Goal: Task Accomplishment & Management: Use online tool/utility

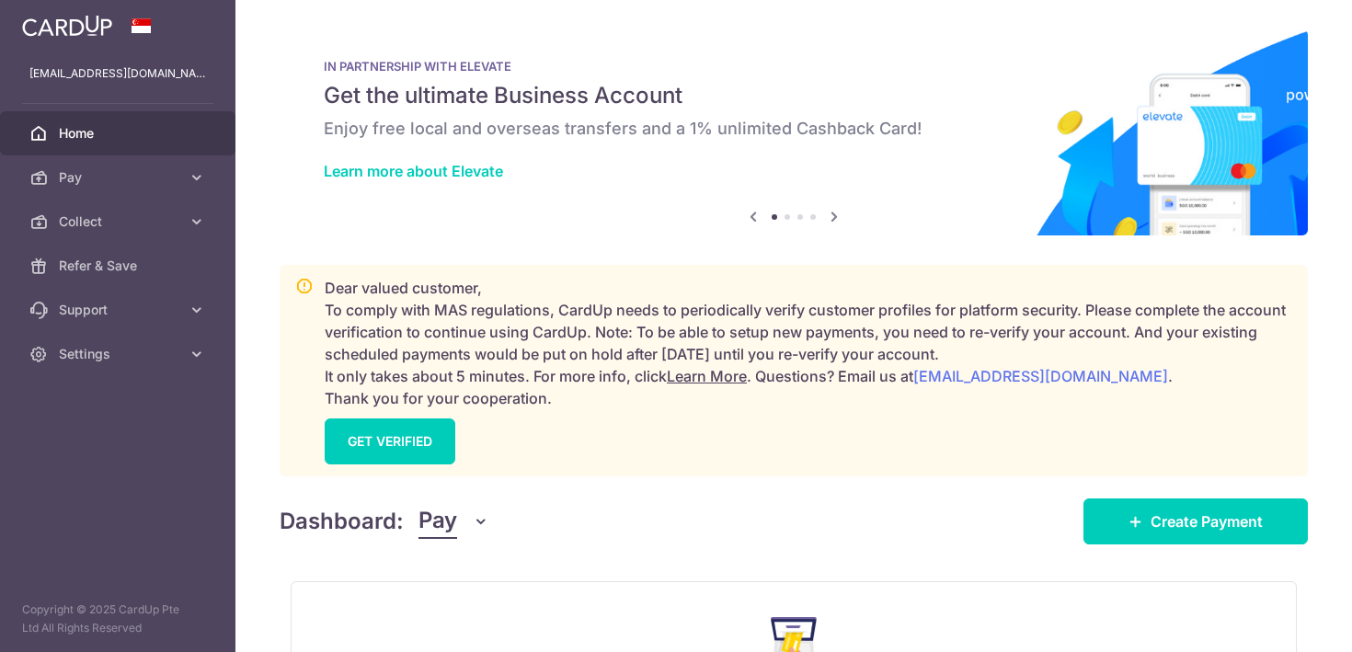
click at [457, 517] on button "Pay" at bounding box center [454, 521] width 71 height 35
click at [465, 616] on link "Collect" at bounding box center [514, 617] width 191 height 44
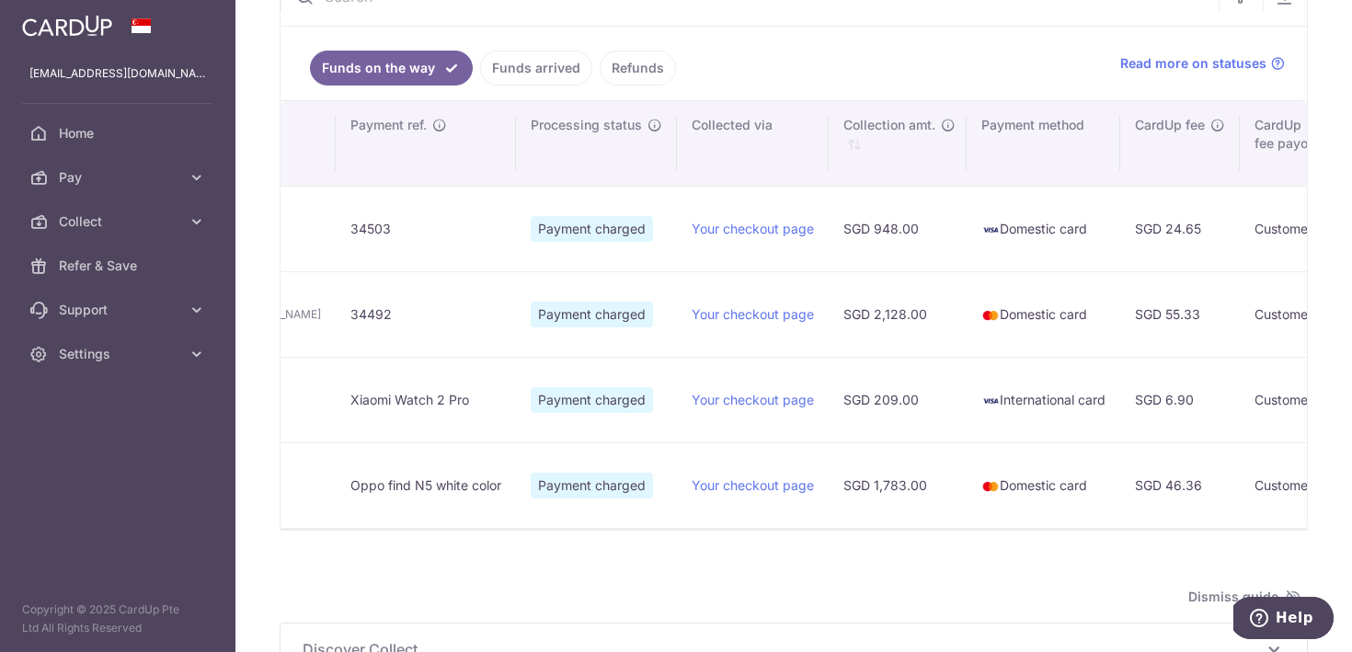
scroll to position [0, 420]
type input "August 2025"
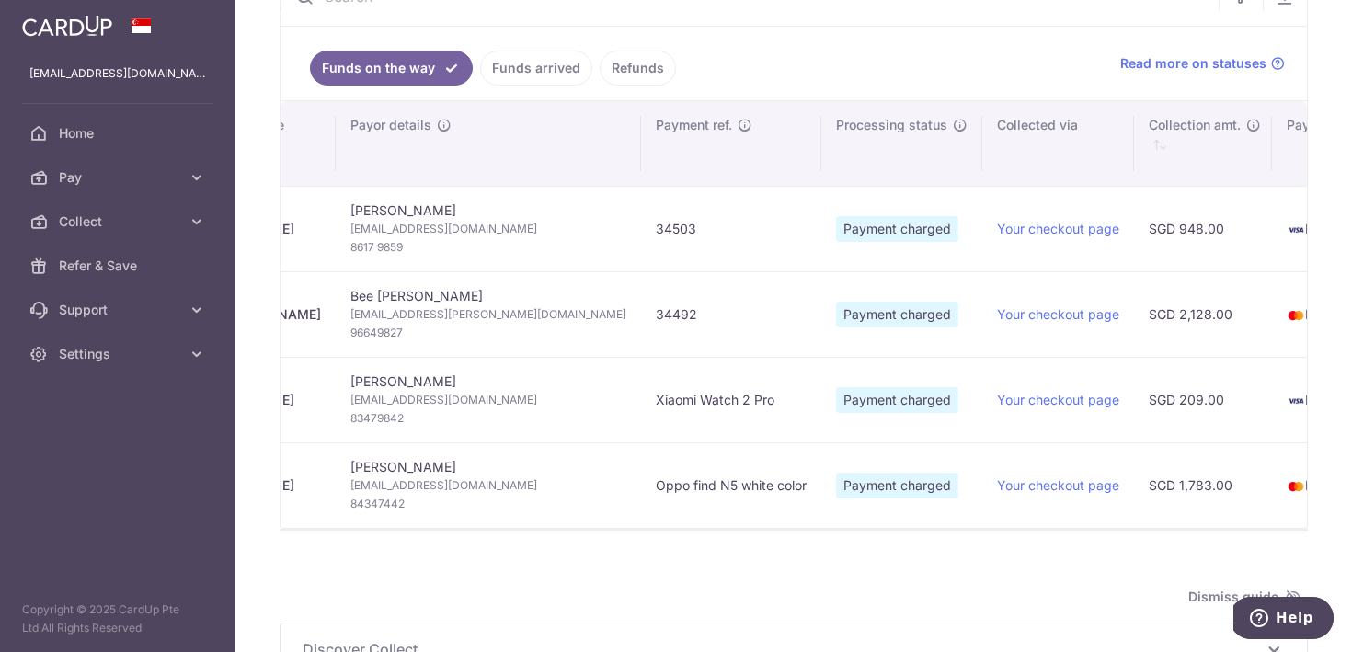
scroll to position [0, 116]
